Goal: Information Seeking & Learning: Learn about a topic

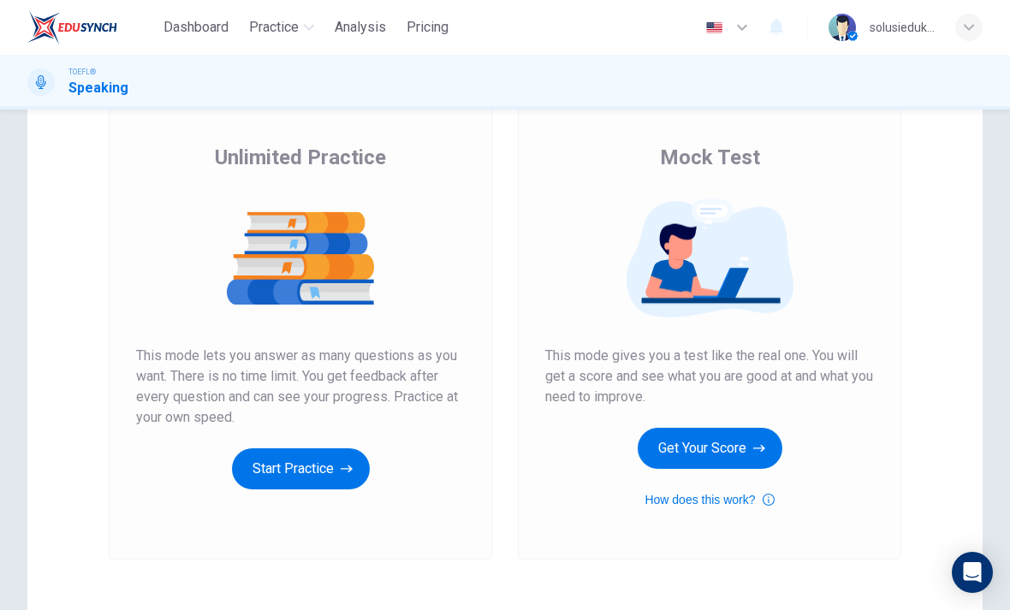
scroll to position [169, 0]
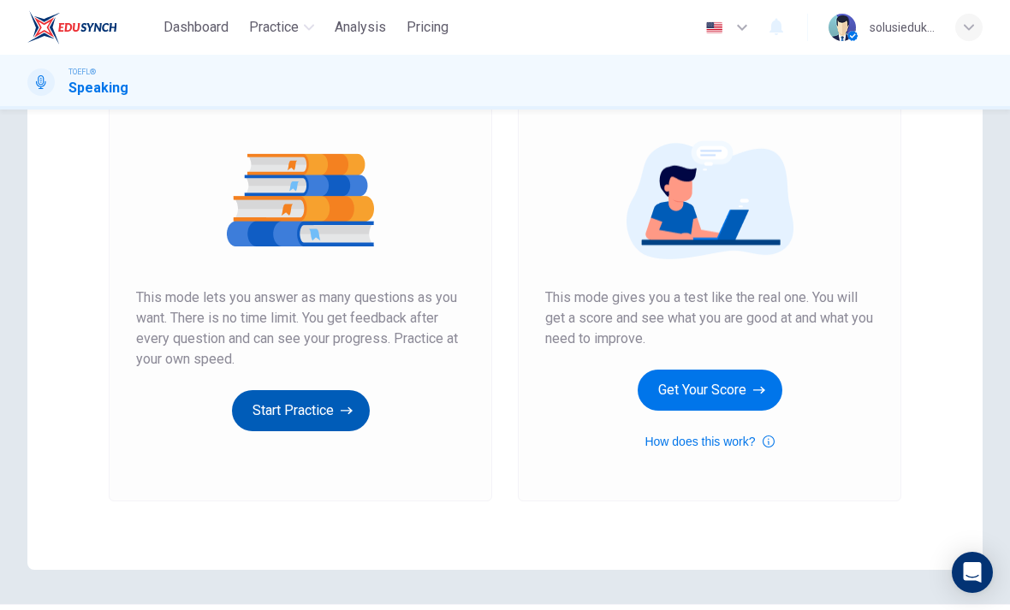
click at [295, 414] on button "Start Practice" at bounding box center [301, 410] width 138 height 41
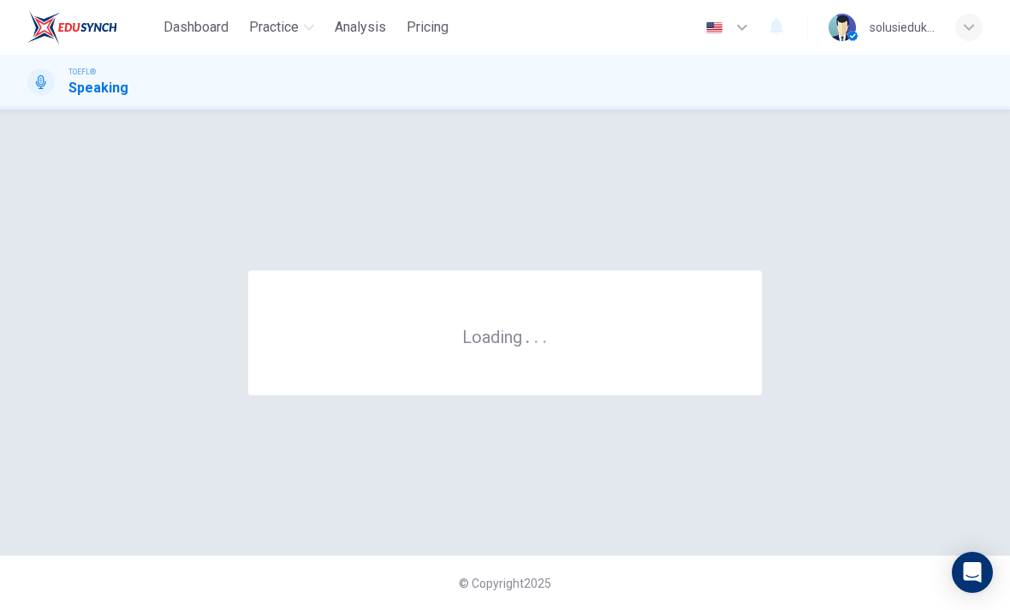
scroll to position [0, 0]
click at [21, 419] on div "Loading . . ." at bounding box center [505, 332] width 1010 height 377
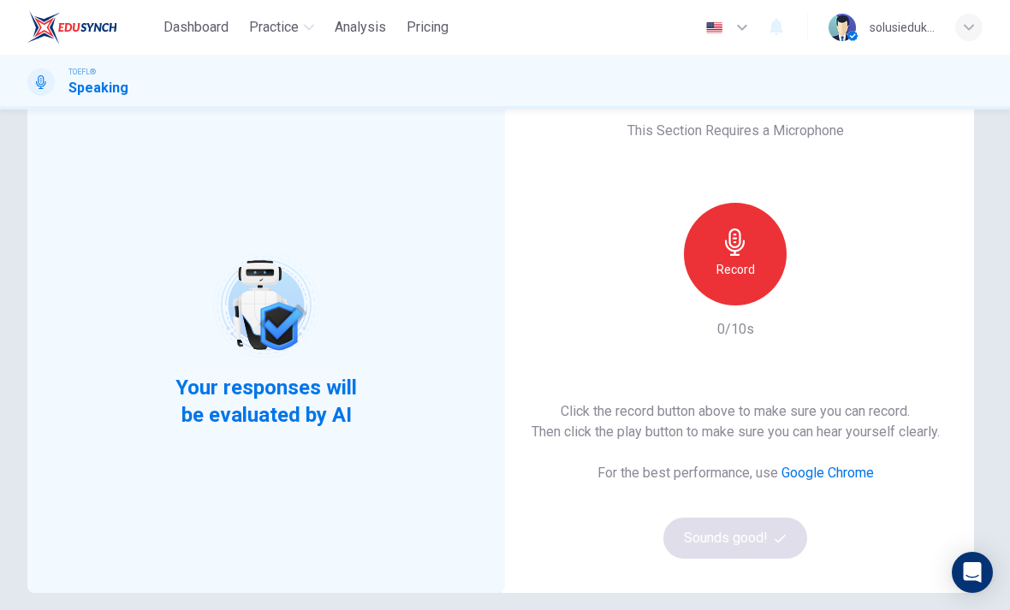
scroll to position [56, 0]
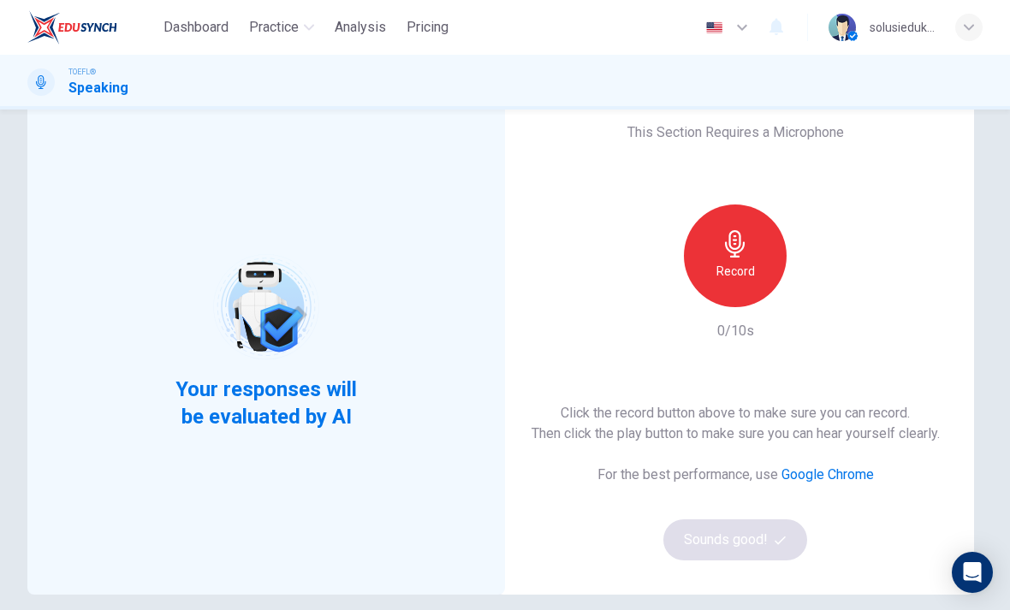
click at [748, 238] on icon "button" at bounding box center [734, 243] width 27 height 27
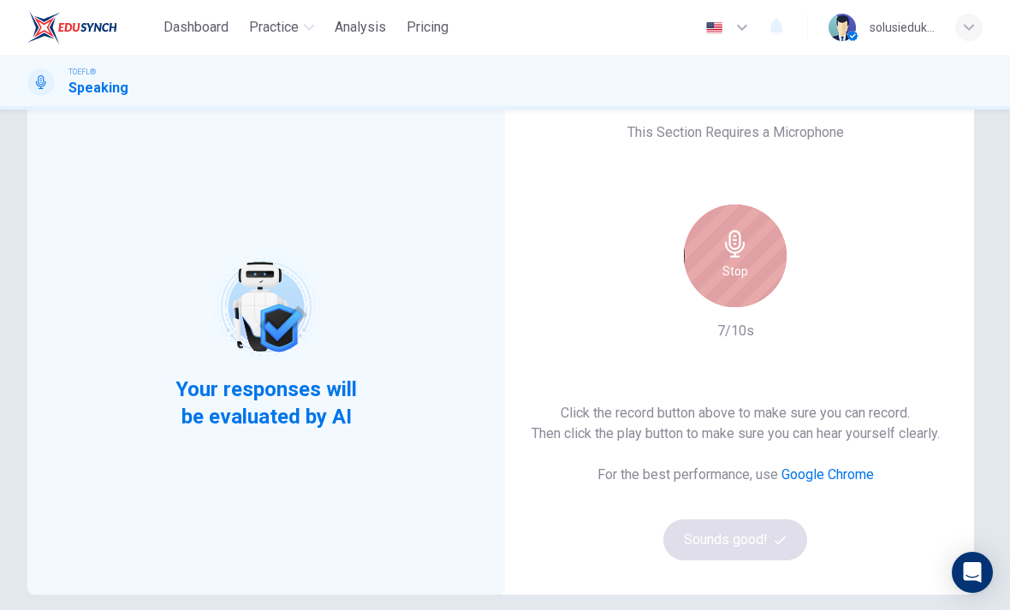
click at [739, 244] on icon "button" at bounding box center [735, 243] width 20 height 27
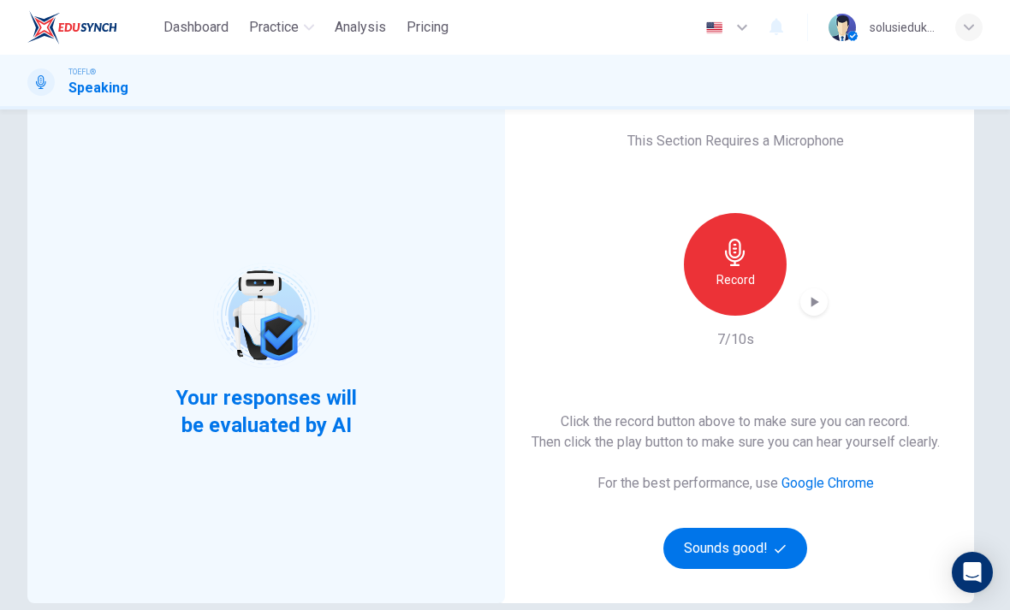
scroll to position [46, 0]
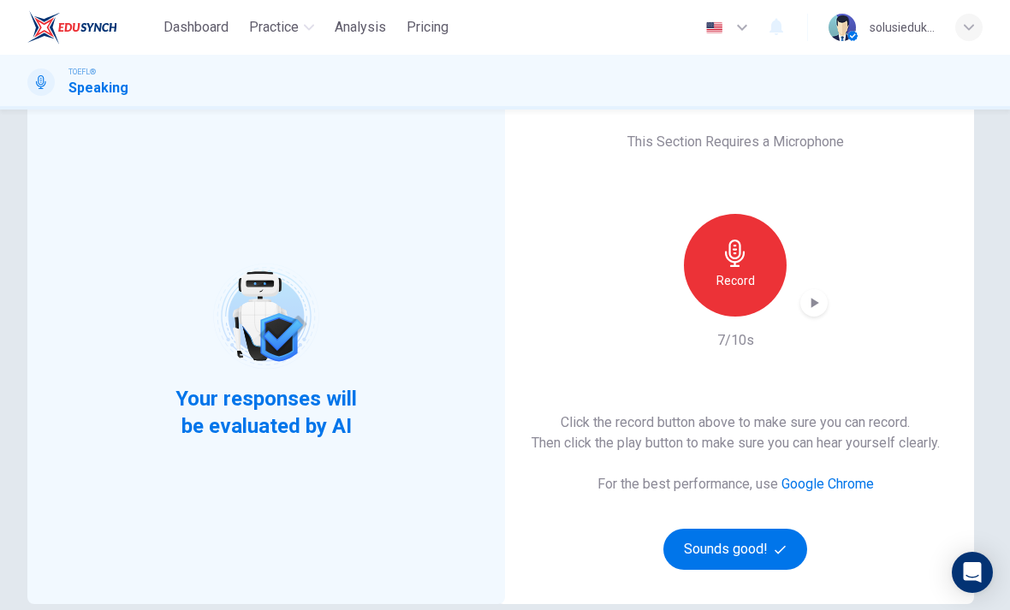
click at [821, 298] on icon "button" at bounding box center [813, 302] width 17 height 17
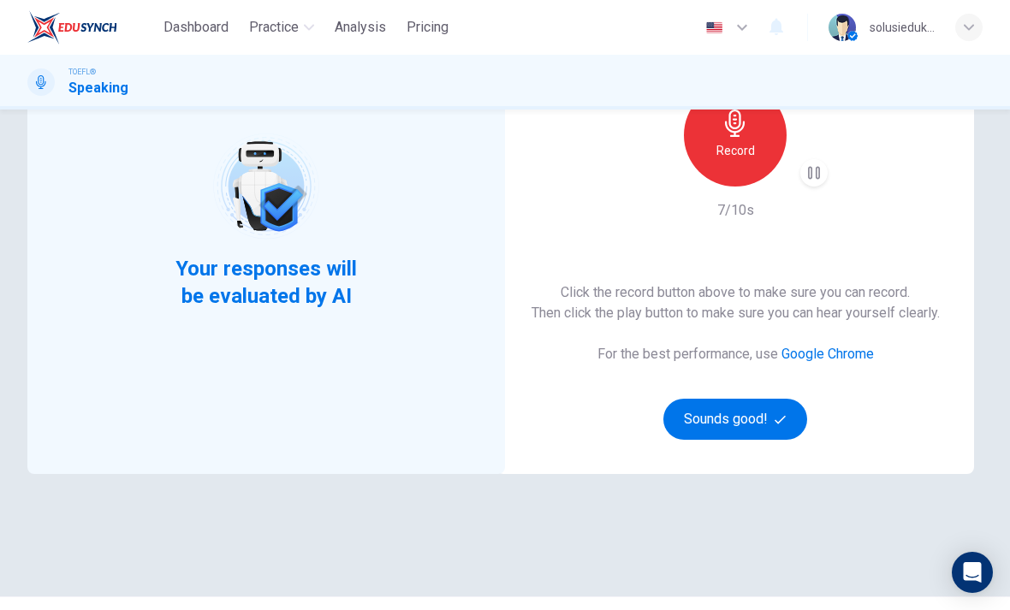
scroll to position [160, 0]
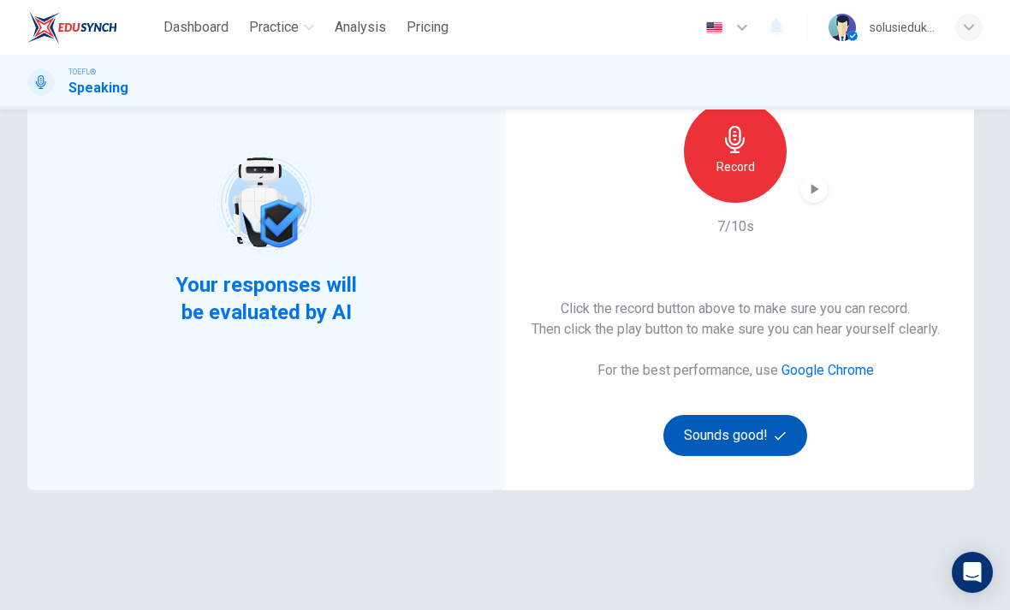
click at [700, 434] on button "Sounds good!" at bounding box center [735, 435] width 144 height 41
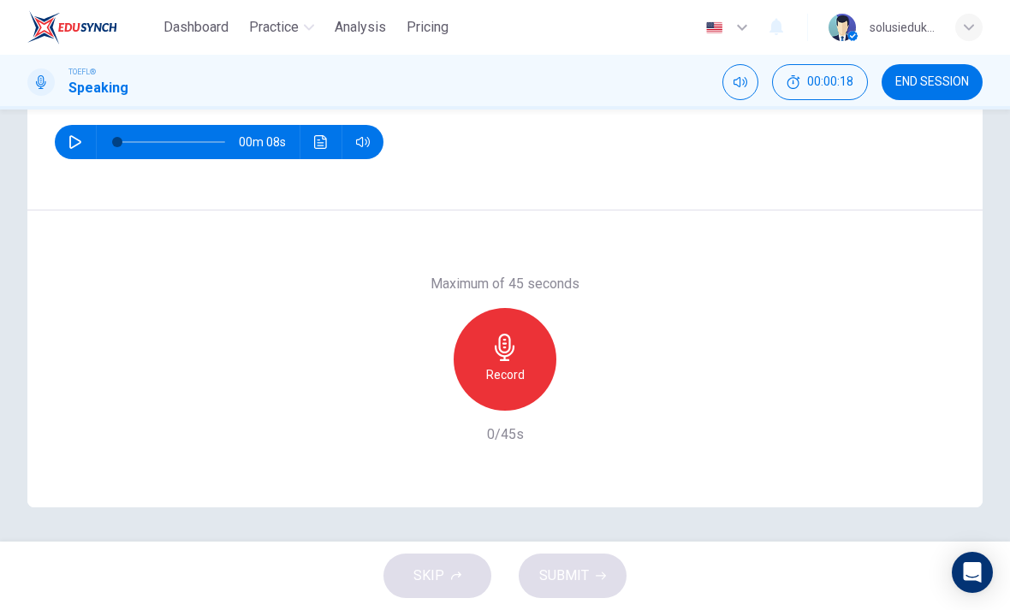
scroll to position [231, 0]
click at [524, 370] on div "Record" at bounding box center [504, 359] width 103 height 103
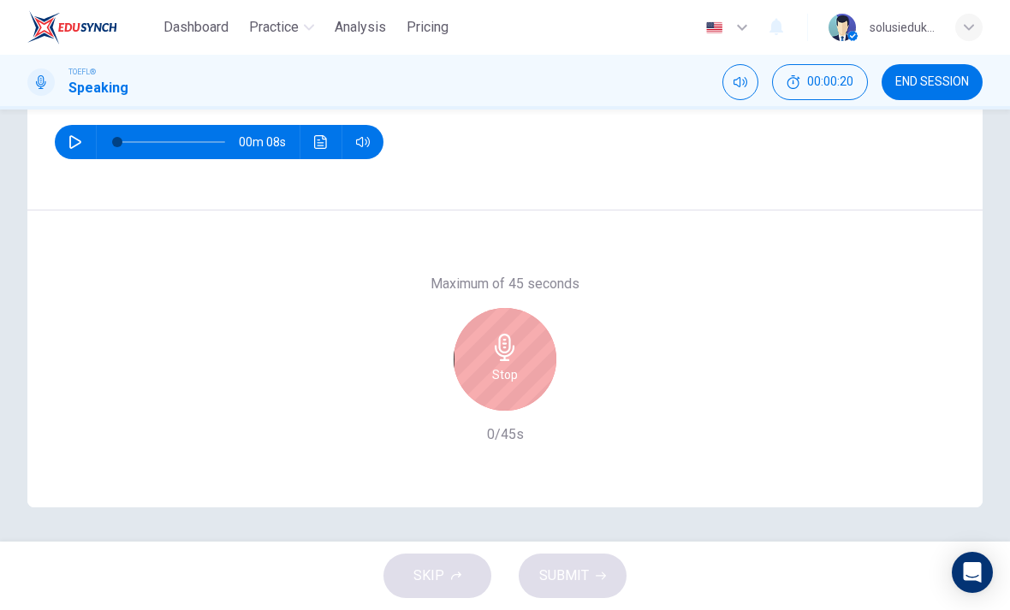
click at [522, 356] on div "Stop" at bounding box center [504, 359] width 103 height 103
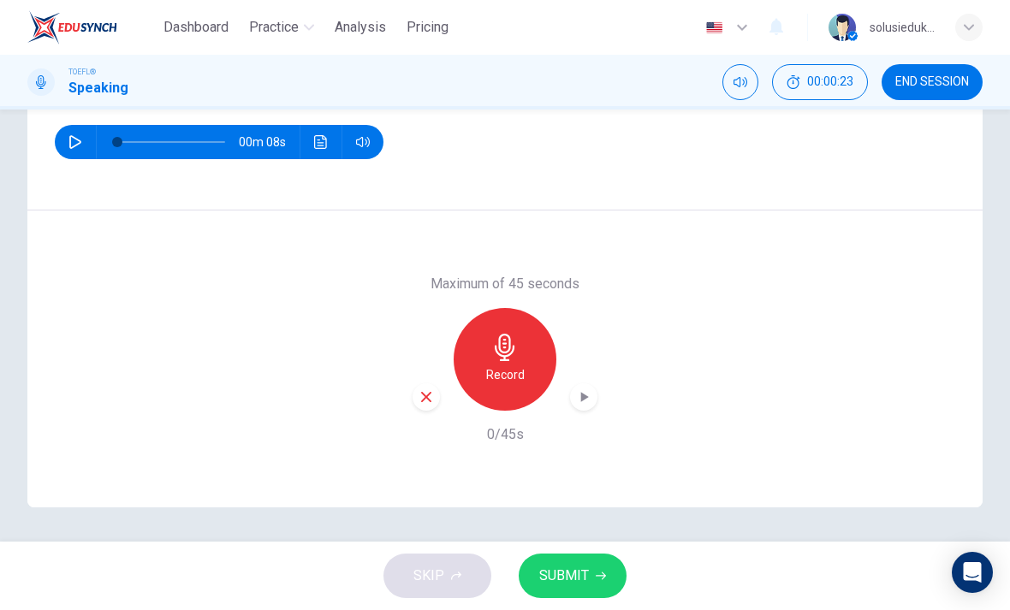
click at [521, 337] on div "Record" at bounding box center [504, 359] width 103 height 103
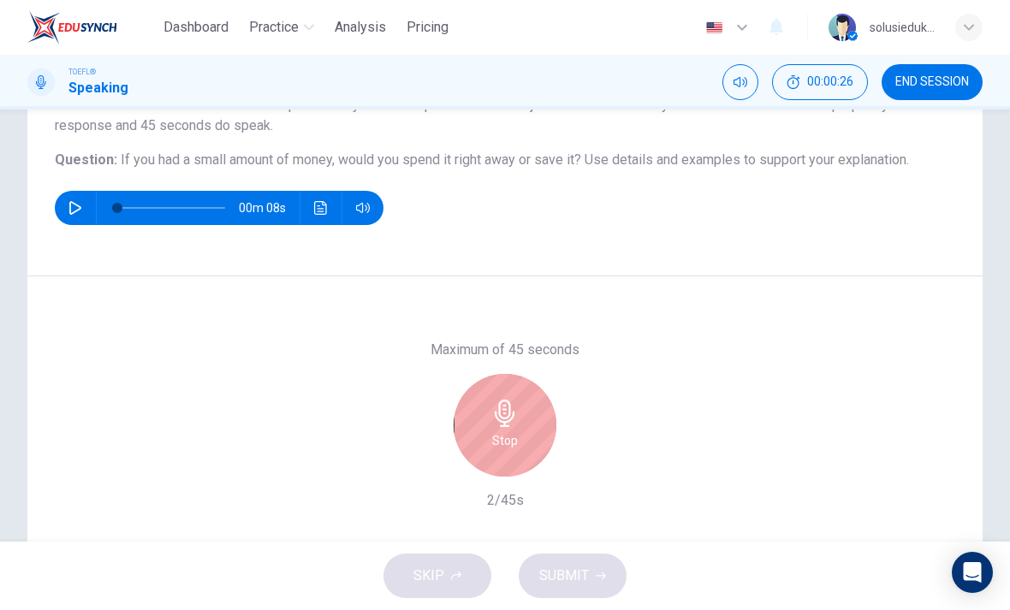
scroll to position [164, 0]
click at [515, 406] on icon "button" at bounding box center [504, 413] width 27 height 27
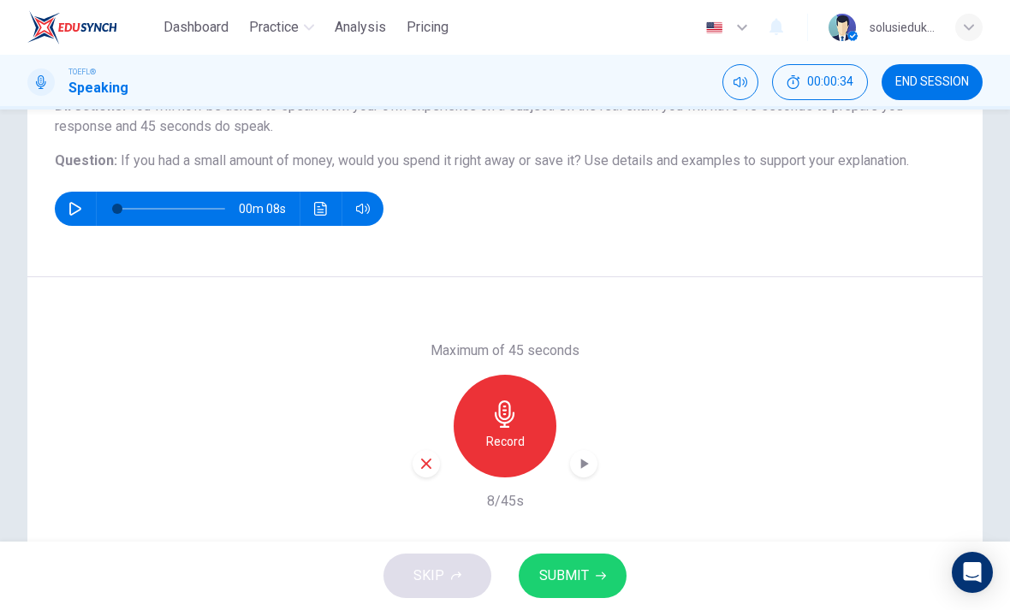
click at [598, 572] on icon "button" at bounding box center [600, 576] width 10 height 10
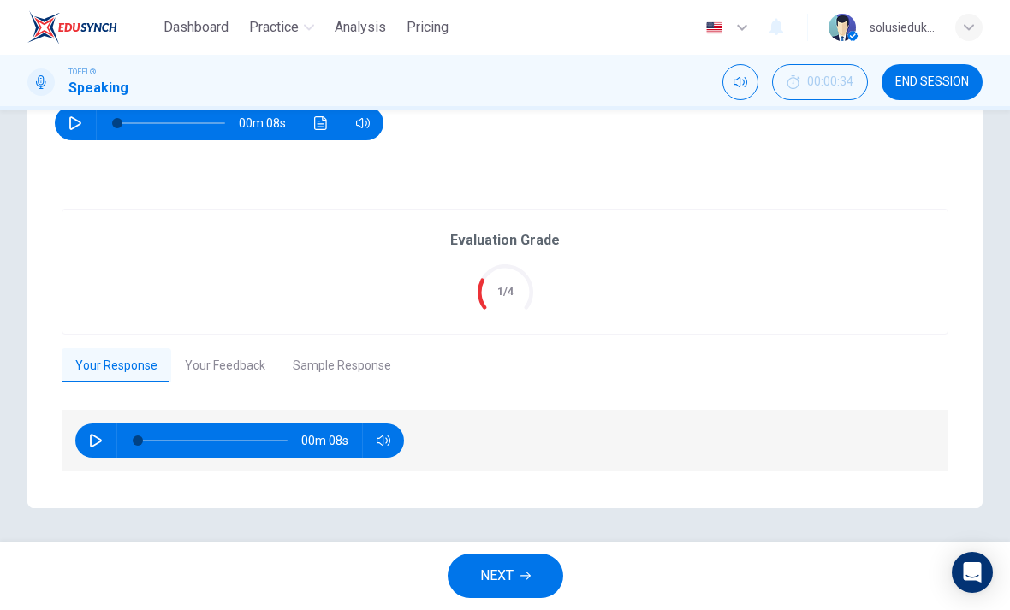
scroll to position [250, 0]
click at [92, 444] on icon "button" at bounding box center [96, 441] width 14 height 14
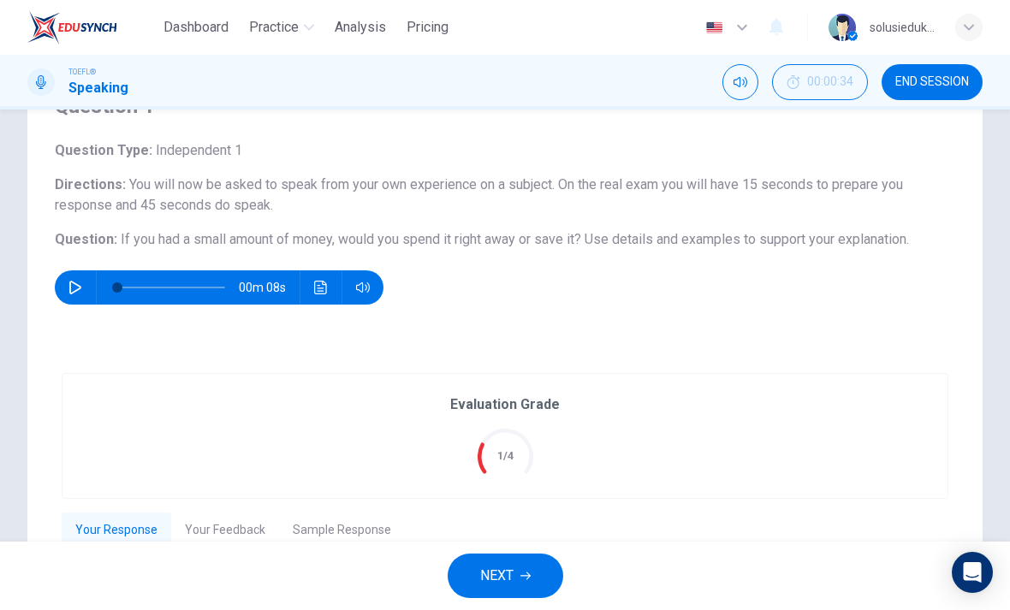
type input "0"
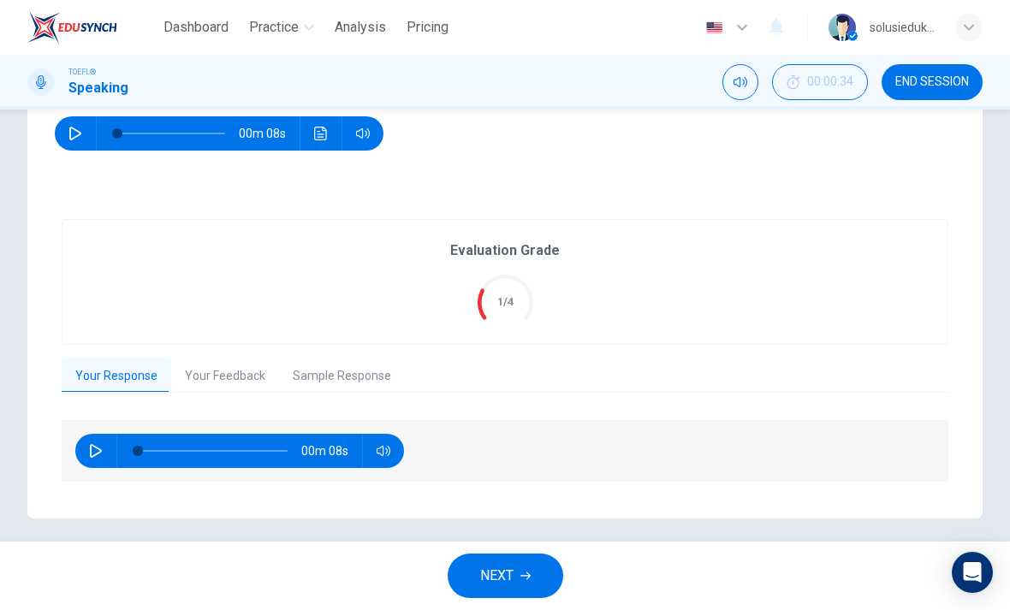
scroll to position [242, 0]
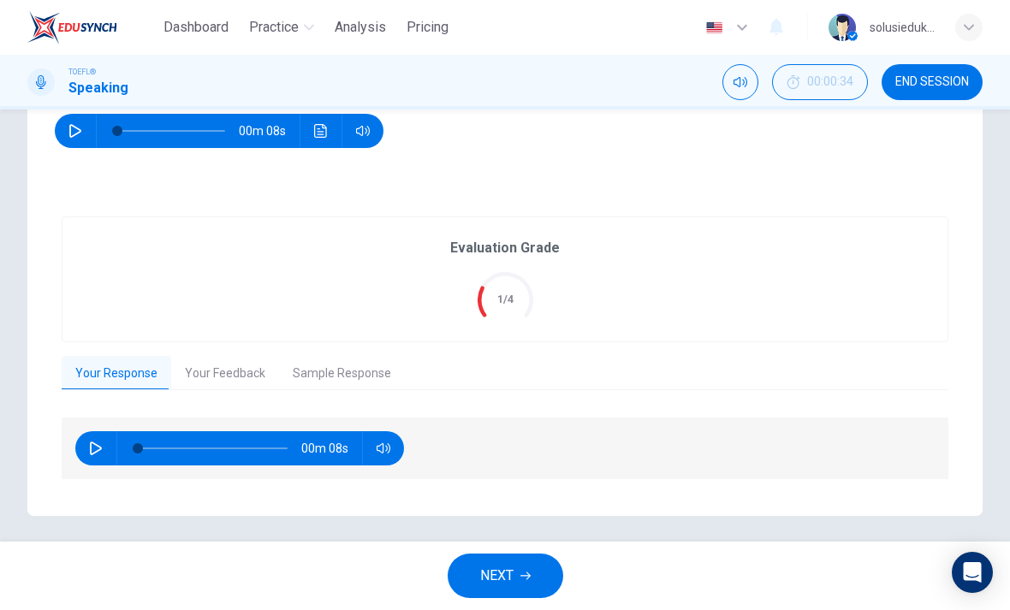
click at [217, 379] on button "Your Feedback" at bounding box center [225, 374] width 108 height 36
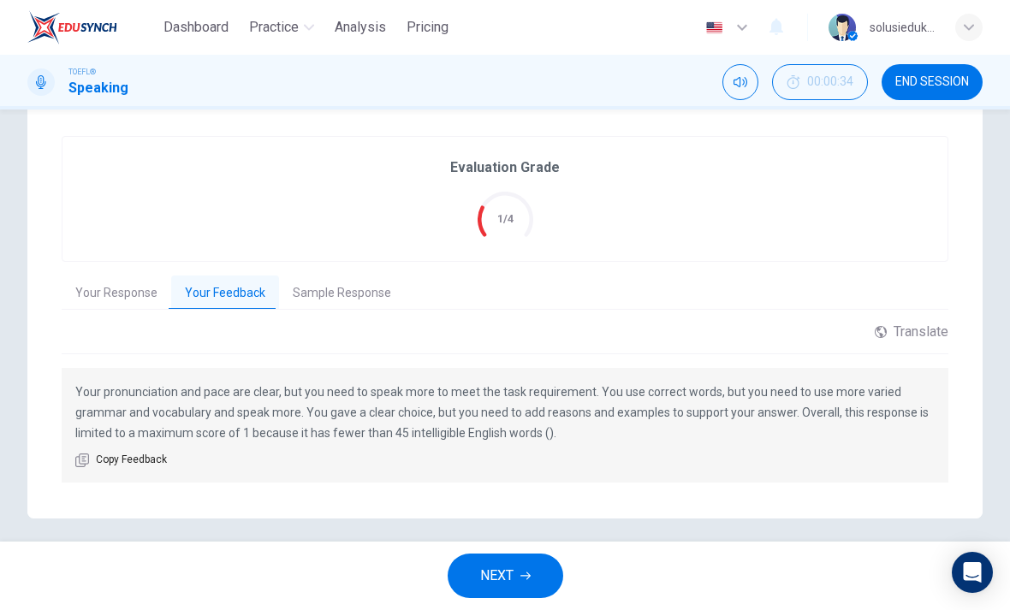
scroll to position [326, 0]
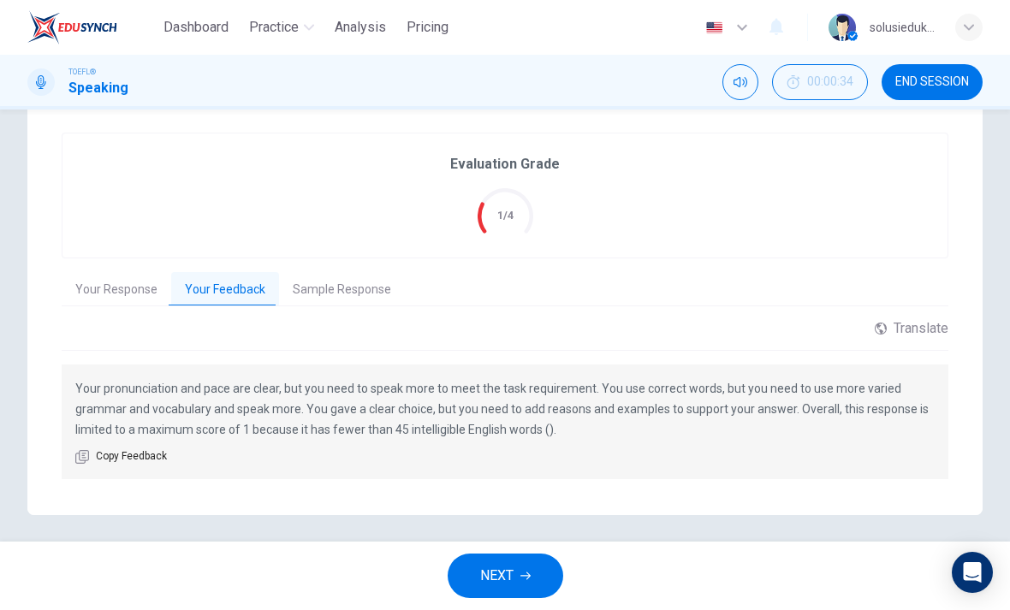
click at [336, 293] on button "Sample Response" at bounding box center [342, 290] width 126 height 36
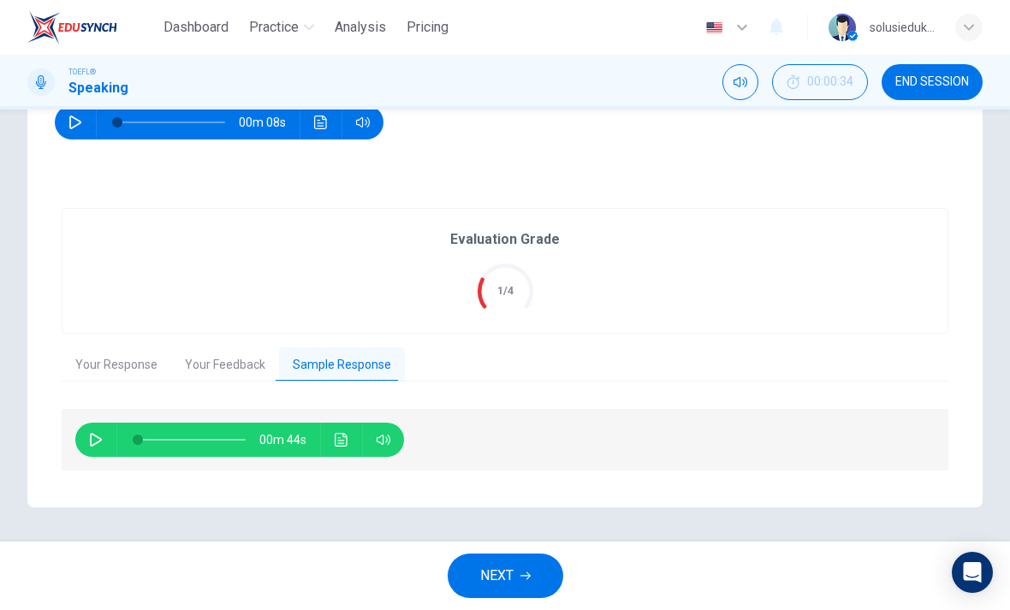
scroll to position [250, 0]
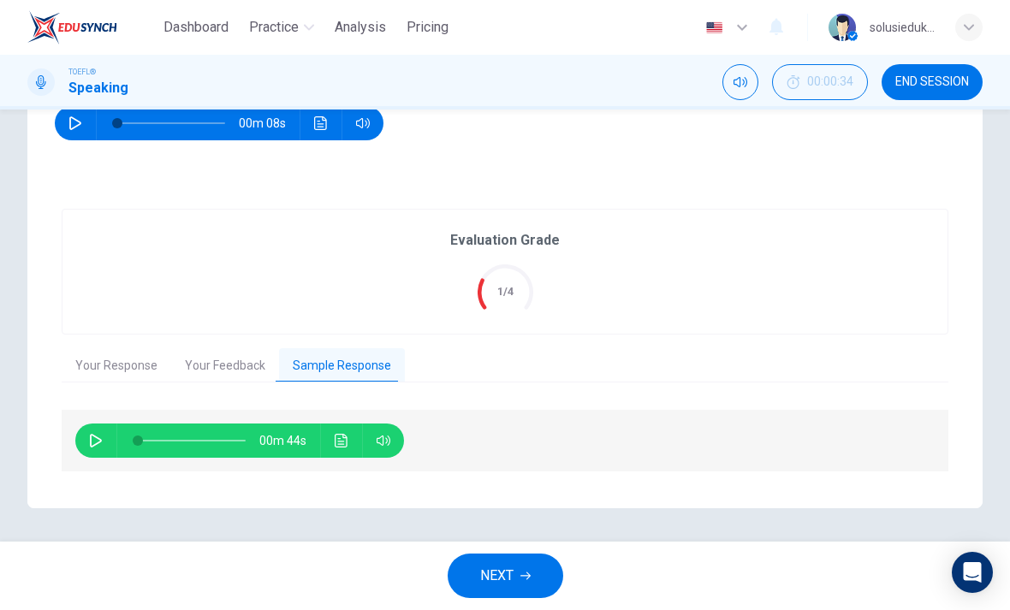
click at [77, 432] on div "00m 44s" at bounding box center [239, 441] width 329 height 34
click at [75, 433] on div "00m 44s" at bounding box center [505, 441] width 886 height 62
click at [92, 441] on icon "button" at bounding box center [96, 441] width 14 height 14
type input "0"
click at [508, 567] on span "NEXT" at bounding box center [496, 576] width 33 height 24
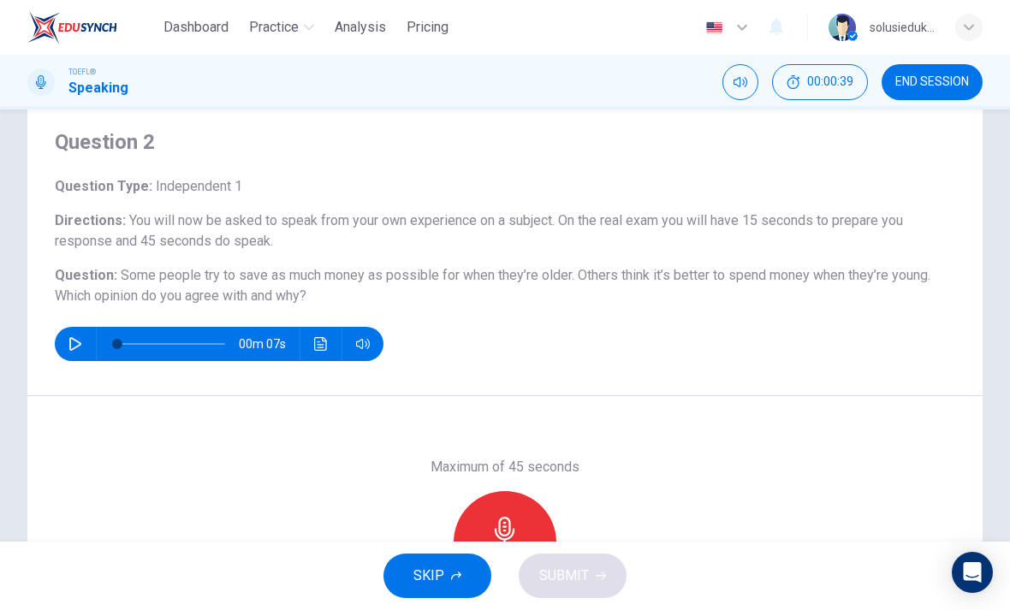
scroll to position [57, 0]
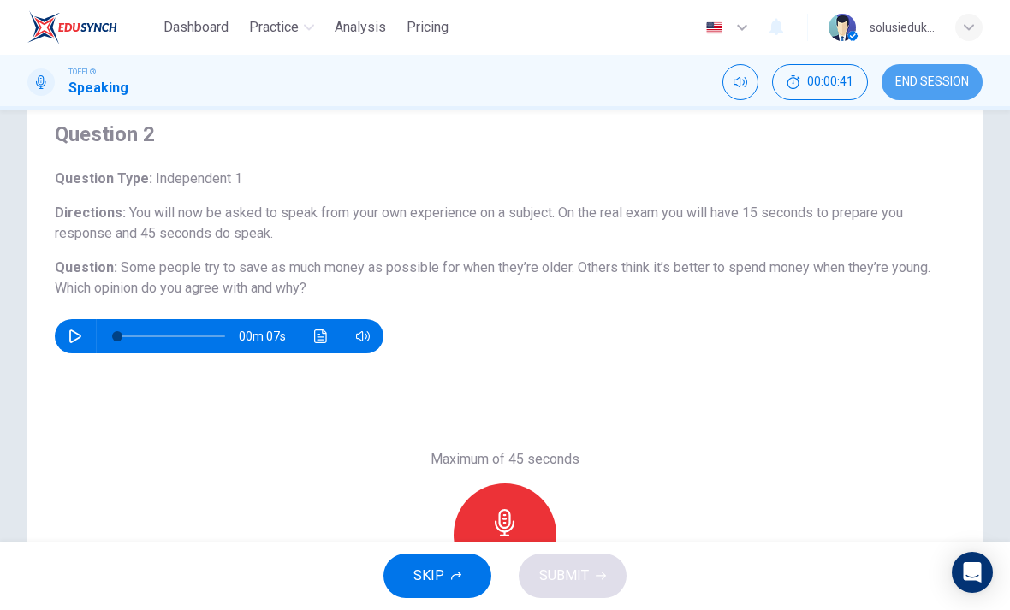
click at [931, 84] on span "END SESSION" at bounding box center [932, 82] width 74 height 14
click at [420, 30] on span "Pricing" at bounding box center [427, 27] width 42 height 21
click at [420, 29] on span "Pricing" at bounding box center [427, 27] width 42 height 21
click at [921, 81] on span "END SESSION" at bounding box center [932, 82] width 74 height 14
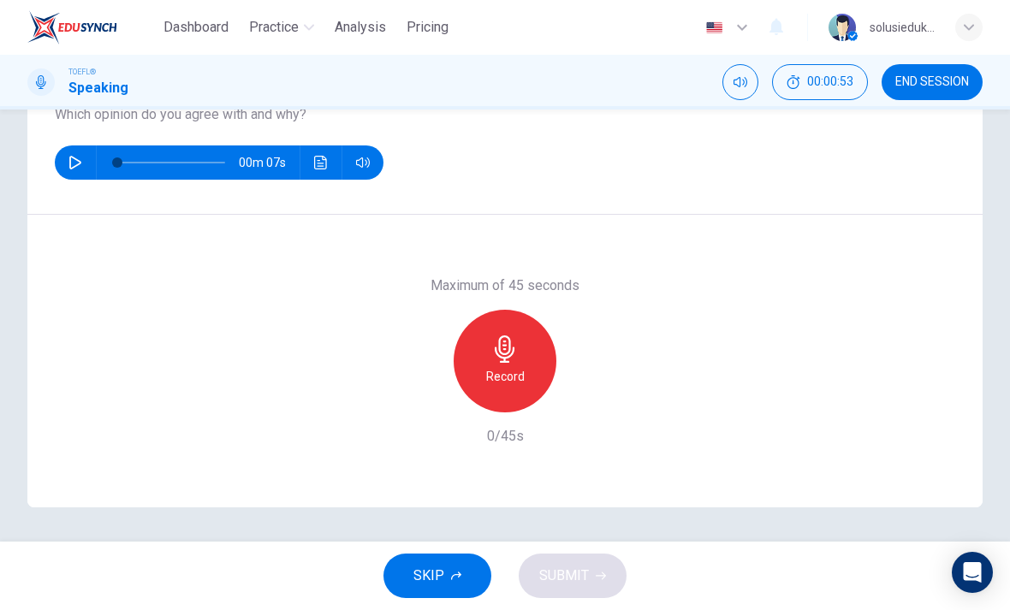
scroll to position [231, 0]
click at [442, 575] on span "SKIP" at bounding box center [428, 576] width 31 height 24
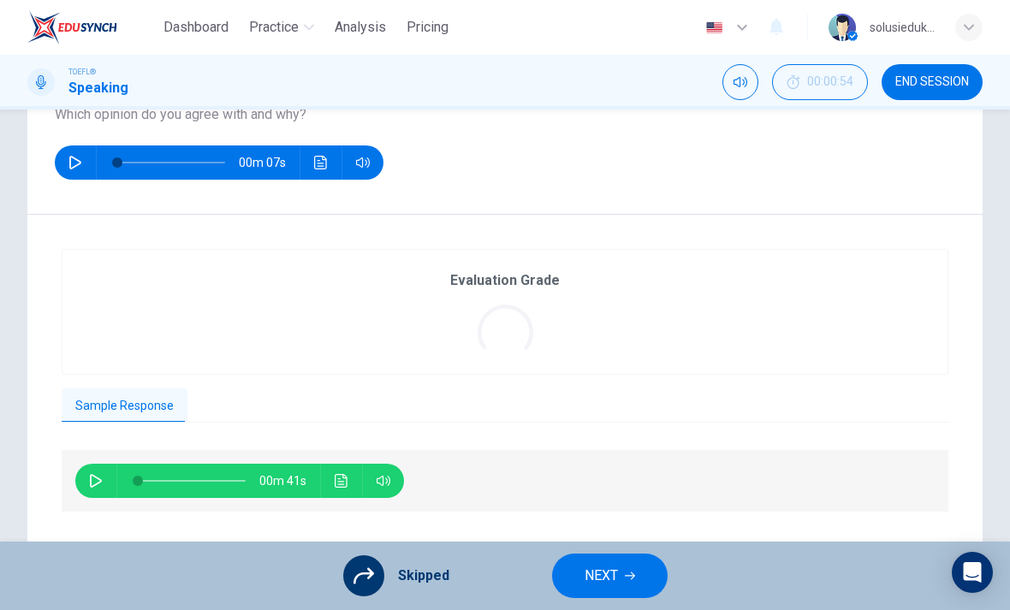
click at [924, 85] on span "END SESSION" at bounding box center [932, 82] width 74 height 14
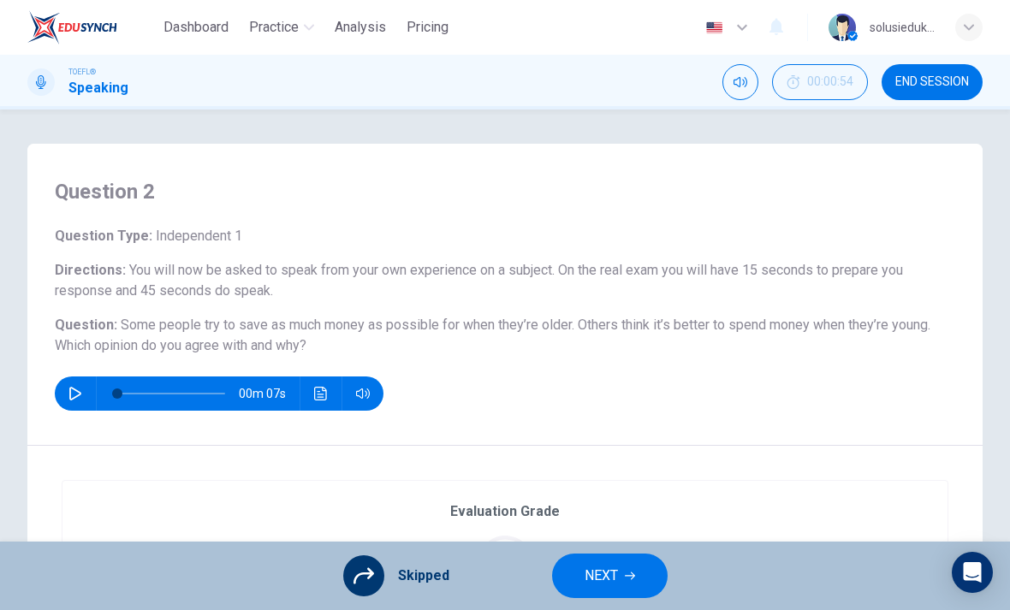
scroll to position [0, 0]
click at [927, 80] on span "END SESSION" at bounding box center [932, 82] width 74 height 14
click at [918, 85] on span "END SESSION" at bounding box center [932, 82] width 74 height 14
click at [964, 30] on icon "button" at bounding box center [968, 27] width 10 height 10
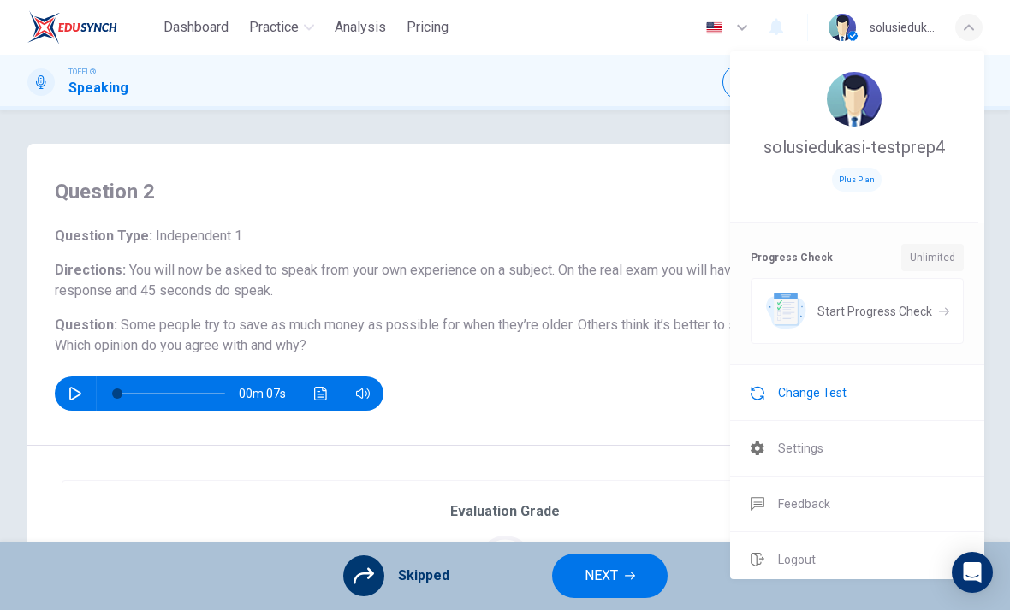
click at [841, 400] on span "Change Test" at bounding box center [812, 392] width 68 height 21
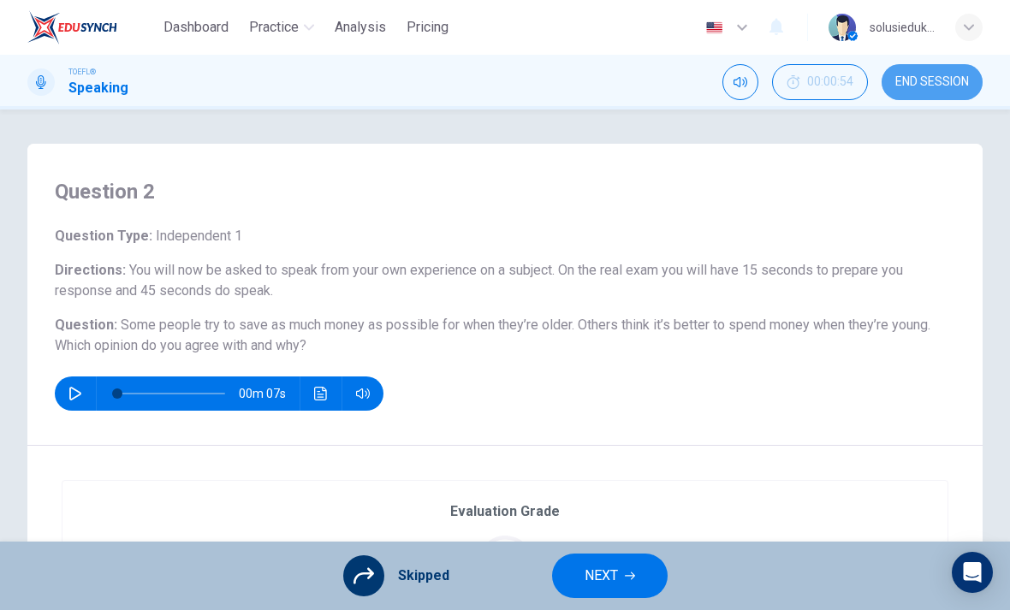
click at [920, 81] on span "END SESSION" at bounding box center [932, 82] width 74 height 14
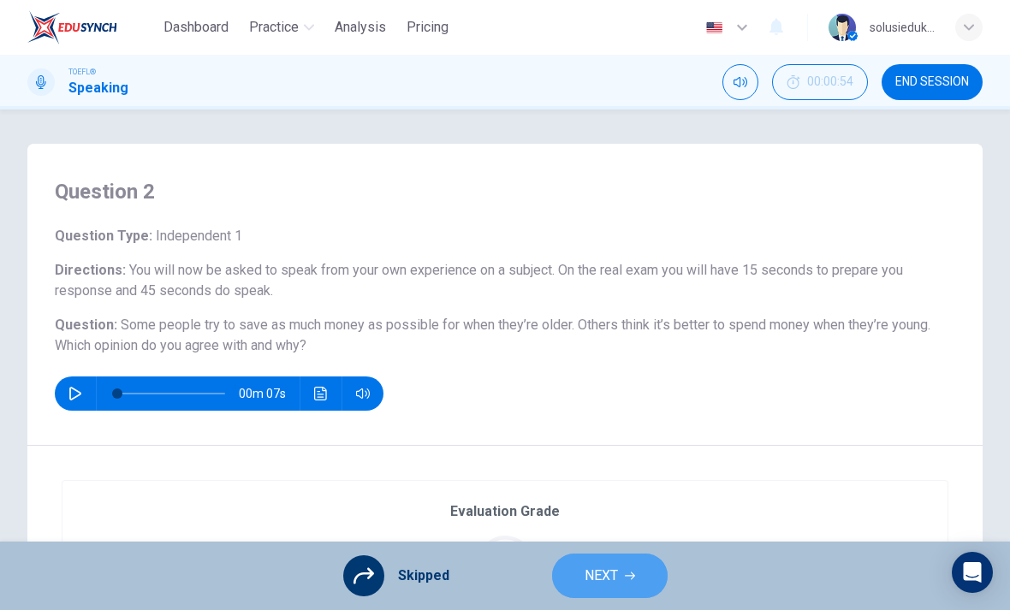
click at [621, 569] on button "NEXT" at bounding box center [610, 576] width 116 height 44
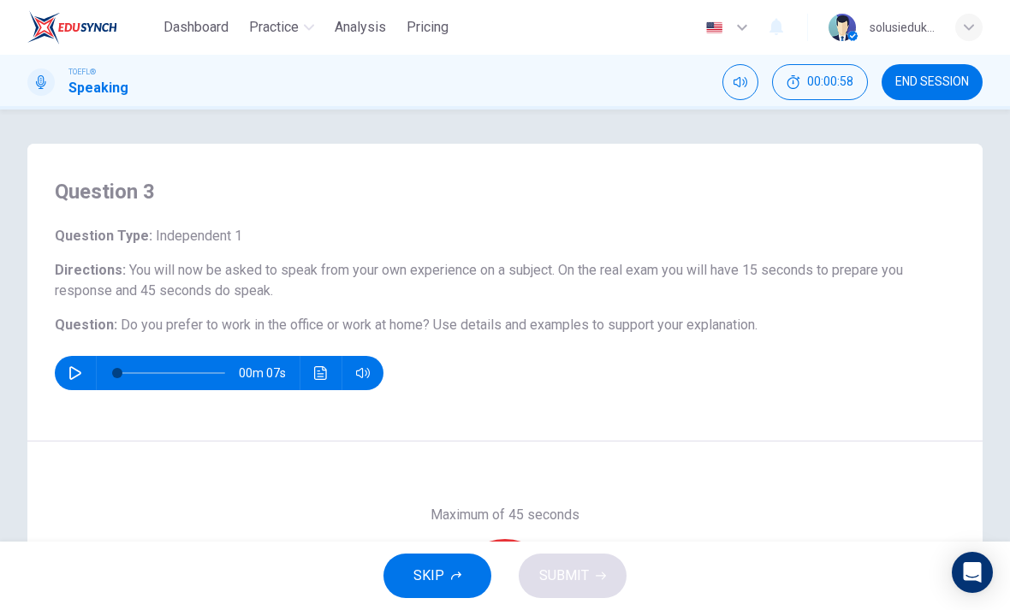
click at [929, 86] on span "END SESSION" at bounding box center [932, 82] width 74 height 14
click at [960, 32] on div "button" at bounding box center [968, 27] width 27 height 27
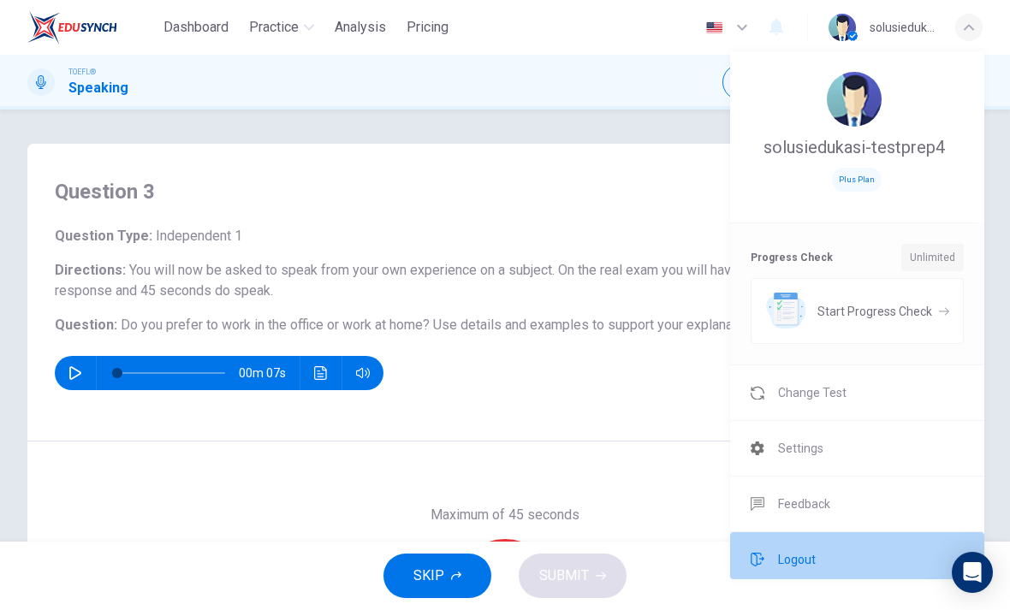
click at [804, 560] on span "Logout" at bounding box center [797, 559] width 38 height 21
